Goal: Task Accomplishment & Management: Use online tool/utility

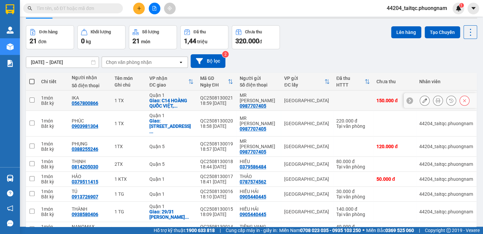
scroll to position [30, 0]
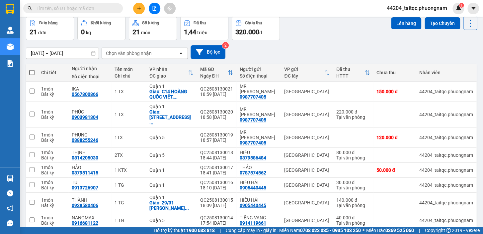
click at [34, 70] on span at bounding box center [31, 72] width 5 height 5
click at [32, 69] on input "checkbox" at bounding box center [32, 69] width 0 height 0
checkbox input "true"
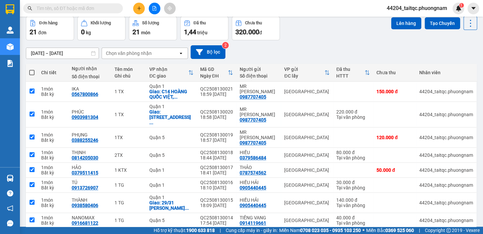
checkbox input "true"
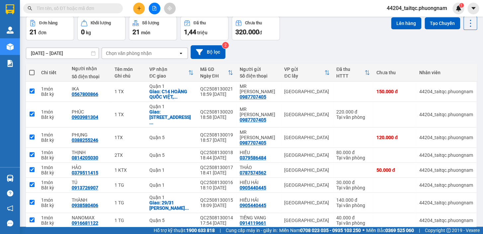
checkbox input "true"
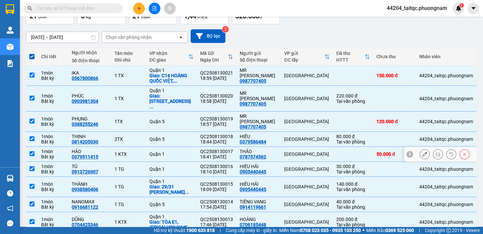
scroll to position [0, 0]
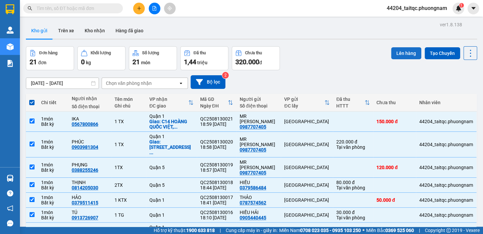
click at [404, 53] on button "Lên hàng" at bounding box center [406, 53] width 30 height 12
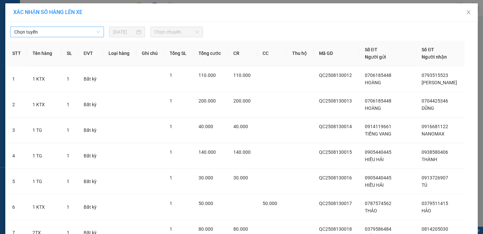
click at [69, 30] on span "Chọn tuyến" at bounding box center [57, 32] width 86 height 10
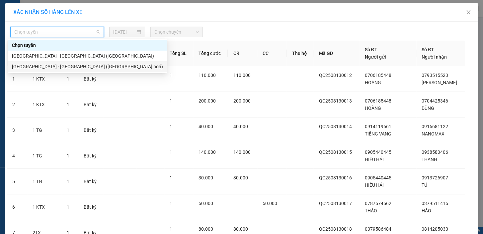
click at [62, 64] on div "[GEOGRAPHIC_DATA] - [GEOGRAPHIC_DATA] ([GEOGRAPHIC_DATA] hoá)" at bounding box center [87, 66] width 151 height 7
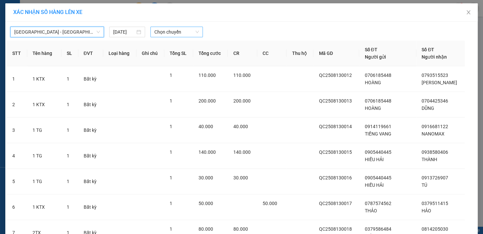
click at [182, 32] on span "Chọn chuyến" at bounding box center [177, 32] width 45 height 10
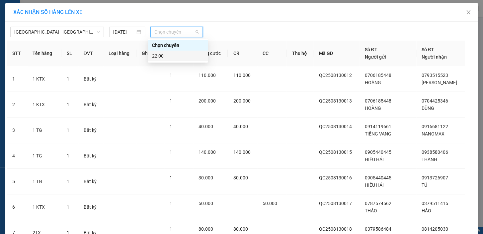
click at [170, 56] on div "22:00" at bounding box center [178, 55] width 52 height 7
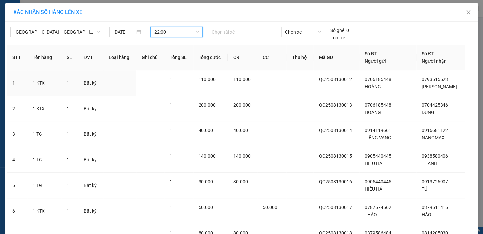
scroll to position [140, 0]
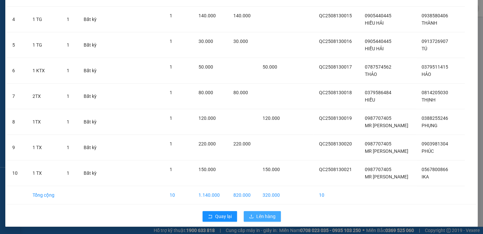
click at [275, 215] on button "Lên hàng" at bounding box center [262, 216] width 37 height 11
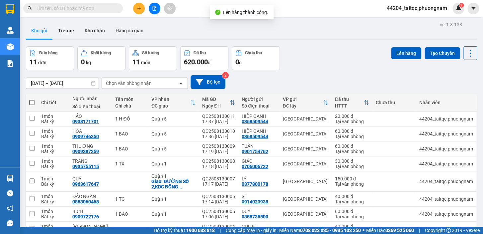
click at [31, 101] on span at bounding box center [31, 102] width 5 height 5
click at [32, 99] on input "checkbox" at bounding box center [32, 99] width 0 height 0
checkbox input "true"
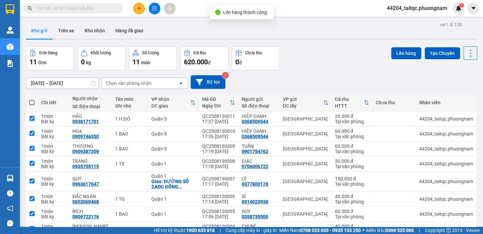
checkbox input "true"
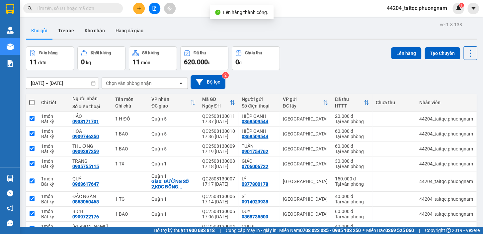
checkbox input "true"
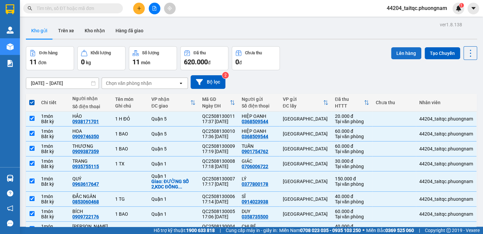
click at [405, 53] on button "Lên hàng" at bounding box center [406, 53] width 30 height 12
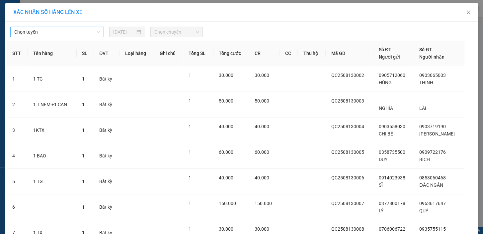
click at [54, 33] on span "Chọn tuyến" at bounding box center [57, 32] width 86 height 10
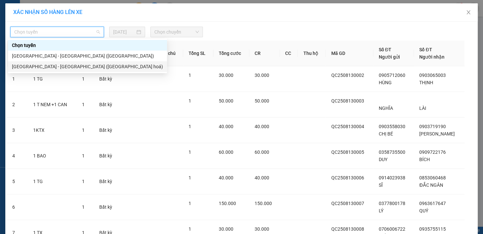
click at [54, 66] on div "[GEOGRAPHIC_DATA] - [GEOGRAPHIC_DATA] ([GEOGRAPHIC_DATA] hoá)" at bounding box center [87, 66] width 151 height 7
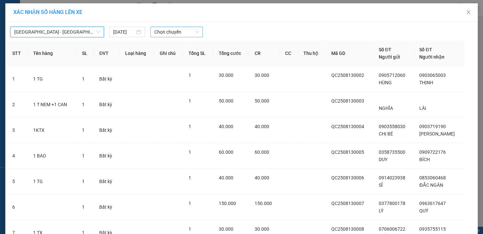
click at [160, 32] on span "Chọn chuyến" at bounding box center [177, 32] width 45 height 10
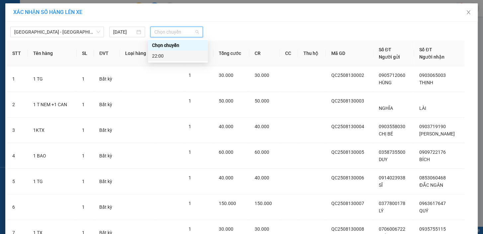
drag, startPoint x: 159, startPoint y: 52, endPoint x: 162, endPoint y: 56, distance: 4.7
click at [159, 53] on div "22:00" at bounding box center [178, 55] width 52 height 7
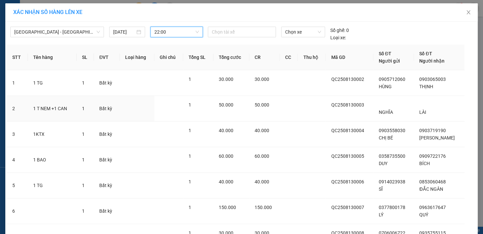
scroll to position [140, 0]
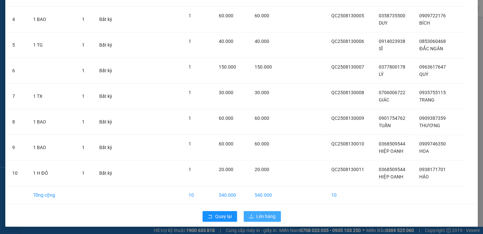
click at [263, 211] on button "Lên hàng" at bounding box center [262, 216] width 37 height 11
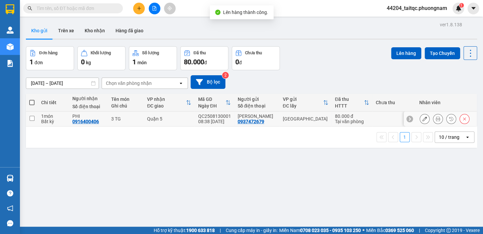
click at [31, 116] on input "checkbox" at bounding box center [32, 118] width 5 height 5
checkbox input "true"
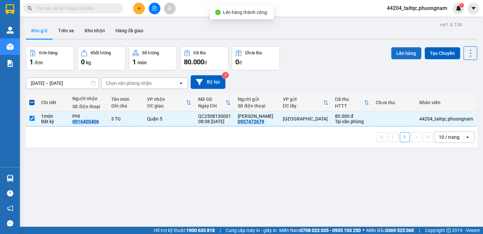
click at [399, 54] on button "Lên hàng" at bounding box center [406, 53] width 30 height 12
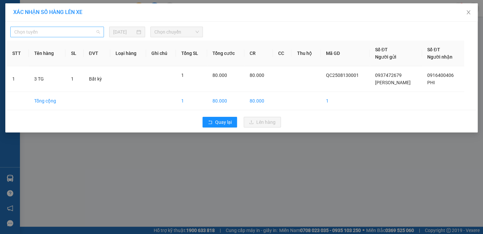
click at [70, 31] on span "Chọn tuyến" at bounding box center [57, 32] width 86 height 10
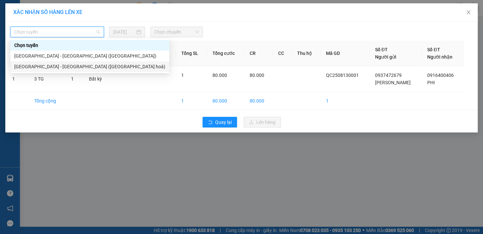
click at [74, 65] on div "[GEOGRAPHIC_DATA] - [GEOGRAPHIC_DATA] ([GEOGRAPHIC_DATA] hoá)" at bounding box center [89, 66] width 151 height 7
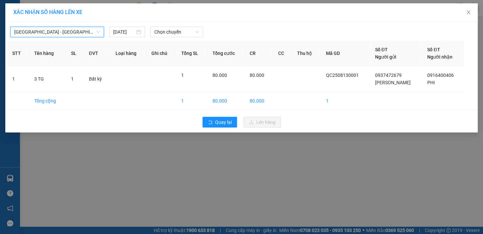
click at [179, 26] on div "[GEOGRAPHIC_DATA] - [GEOGRAPHIC_DATA] ([GEOGRAPHIC_DATA]) [GEOGRAPHIC_DATA] - […" at bounding box center [241, 30] width 469 height 14
click at [181, 34] on span "Chọn chuyến" at bounding box center [177, 32] width 45 height 10
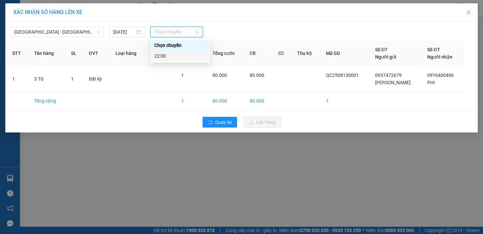
click at [183, 52] on div "22:00" at bounding box center [181, 55] width 52 height 7
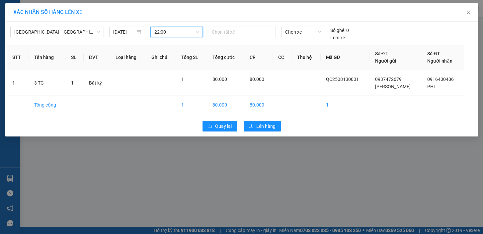
click at [271, 133] on div "Quay lại Lên hàng" at bounding box center [241, 125] width 469 height 17
click at [271, 129] on span "Lên hàng" at bounding box center [266, 125] width 19 height 7
